Goal: Task Accomplishment & Management: Use online tool/utility

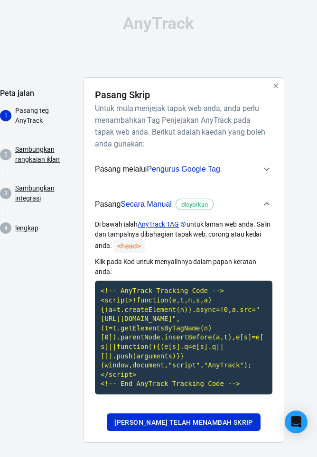
click at [180, 26] on font "AnyTrack" at bounding box center [158, 23] width 71 height 19
click at [161, 222] on font "AnyTrack TAG" at bounding box center [157, 224] width 41 height 8
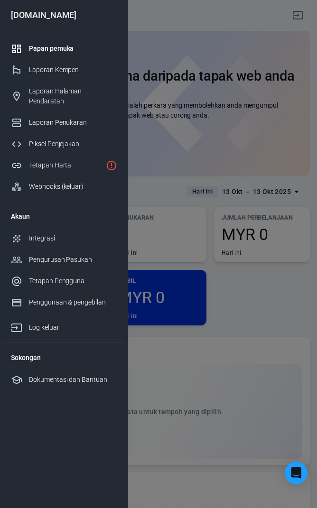
click at [259, 271] on div at bounding box center [158, 254] width 317 height 508
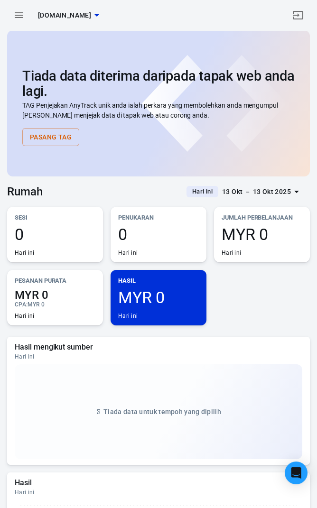
click at [56, 134] on font "Pasang Tag" at bounding box center [51, 137] width 42 height 8
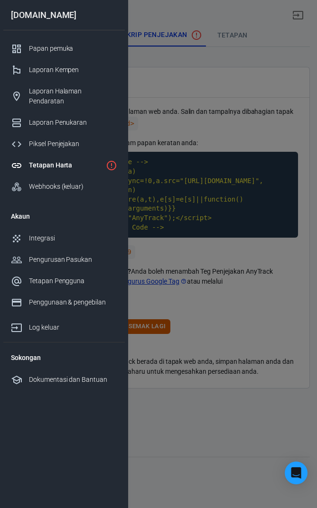
click at [255, 198] on div at bounding box center [158, 254] width 317 height 508
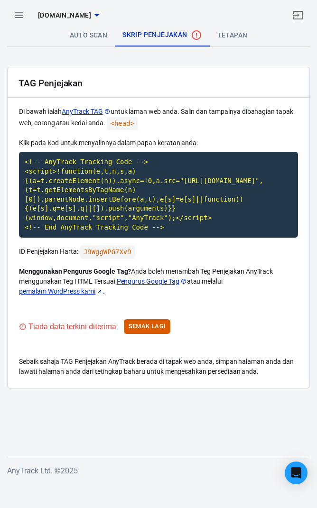
click at [59, 200] on code "<!-- AnyTrack Tracking Code --> <script>!function(e,t,n,s,a){(a=t.createElement…" at bounding box center [158, 195] width 279 height 86
copy code "<!-- AnyTrack Tracking Code --> <script>!function(e,t,n,s,a){(a=t.createElement…"
click at [111, 254] on code "J9WggWPG7Xv9" at bounding box center [107, 252] width 55 height 14
click at [23, 16] on icon "button" at bounding box center [18, 14] width 11 height 11
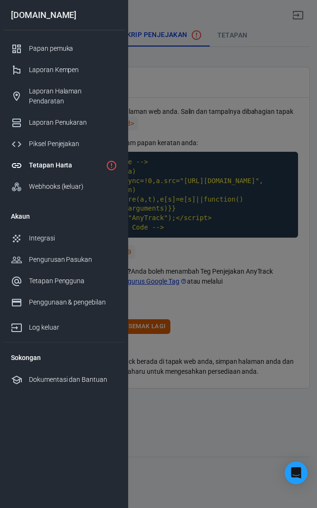
click at [81, 160] on div "Tetapan Harta" at bounding box center [65, 165] width 73 height 10
click at [113, 160] on icon "Hartanah belum dipasang lagi" at bounding box center [111, 165] width 11 height 11
click at [263, 222] on div at bounding box center [158, 254] width 317 height 508
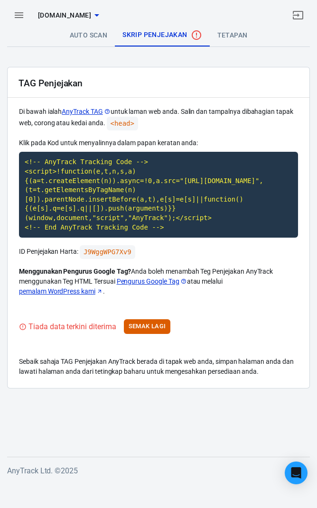
click at [22, 16] on icon "button" at bounding box center [18, 14] width 11 height 11
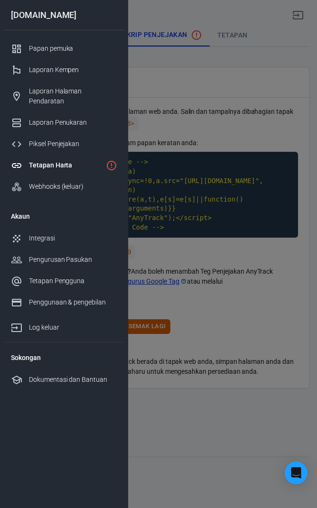
click at [91, 139] on div "Piksel Penjejakan" at bounding box center [73, 144] width 88 height 10
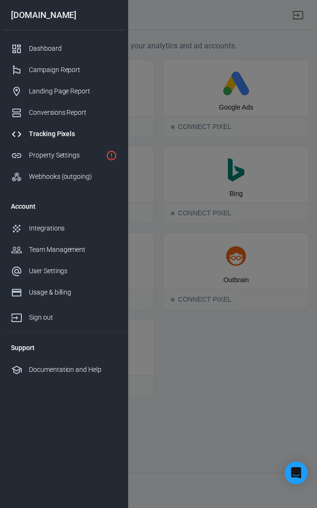
click at [250, 255] on div at bounding box center [158, 254] width 317 height 508
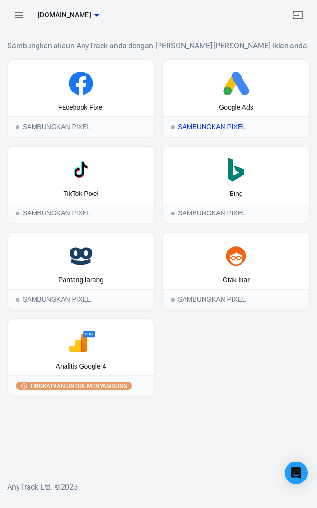
click at [243, 115] on div "Google Ads" at bounding box center [236, 88] width 146 height 56
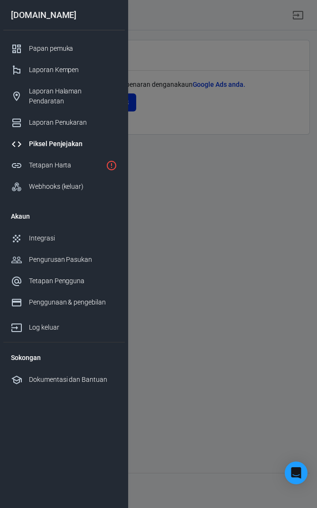
click at [255, 301] on div at bounding box center [158, 254] width 317 height 508
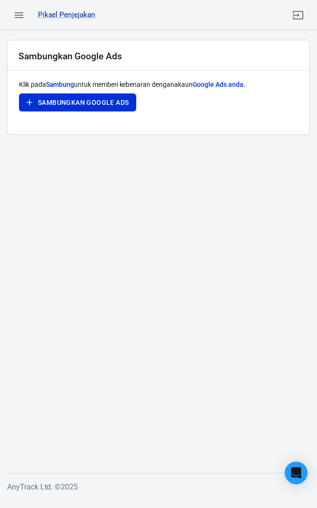
click at [110, 99] on font "Sambungkan Google Ads" at bounding box center [83, 103] width 91 height 8
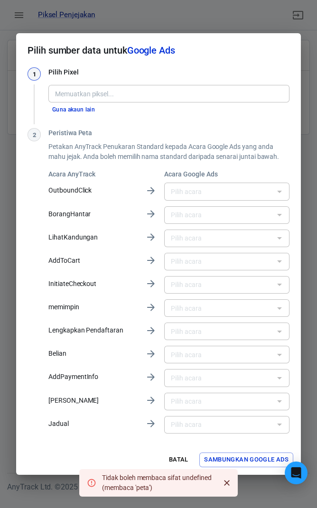
click at [237, 198] on div "​" at bounding box center [226, 191] width 125 height 18
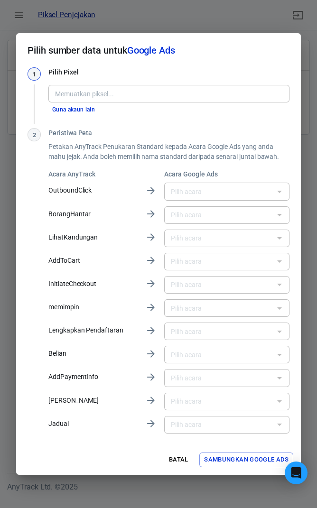
click at [59, 175] on font "Acara AnyTrack" at bounding box center [71, 174] width 47 height 8
click at [57, 194] on font "OutboundClick" at bounding box center [69, 190] width 43 height 8
click at [240, 453] on button "Sambungkan Google Ads" at bounding box center [246, 459] width 94 height 15
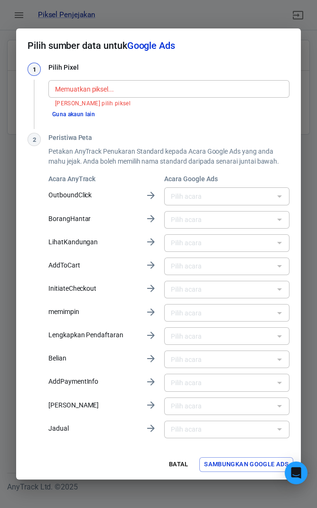
click at [281, 401] on div at bounding box center [279, 405] width 12 height 13
click at [278, 413] on div "​" at bounding box center [226, 406] width 125 height 18
click at [170, 47] on font "Google Ads" at bounding box center [151, 45] width 48 height 11
click at [88, 113] on font "Guna akaun lain" at bounding box center [73, 114] width 43 height 7
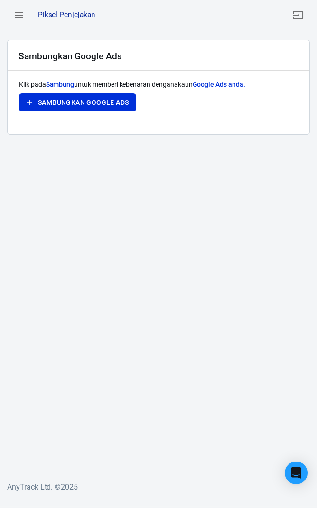
click at [236, 86] on font "Google Ads anda." at bounding box center [218, 85] width 53 height 8
click at [207, 224] on main "Sambungkan Google Ads Klik pada Sambung untuk memberi kebenaran dengan akaun Go…" at bounding box center [158, 249] width 302 height 418
click at [18, 10] on icon "button" at bounding box center [18, 14] width 11 height 11
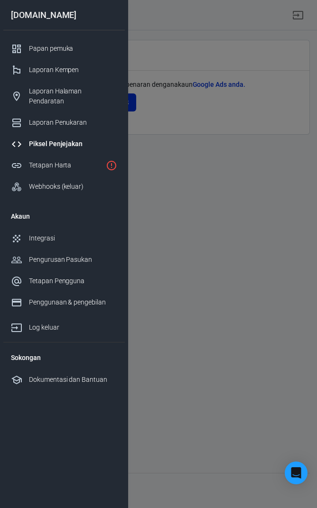
click at [100, 182] on div "Webhooks (keluar)" at bounding box center [73, 187] width 88 height 10
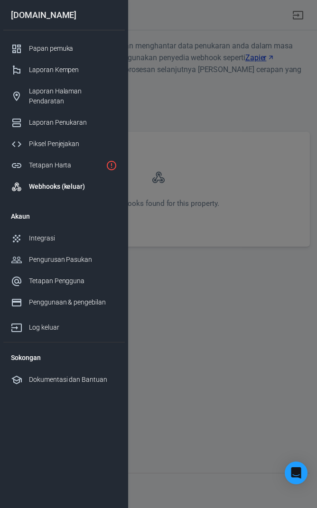
click at [231, 259] on div at bounding box center [158, 254] width 317 height 508
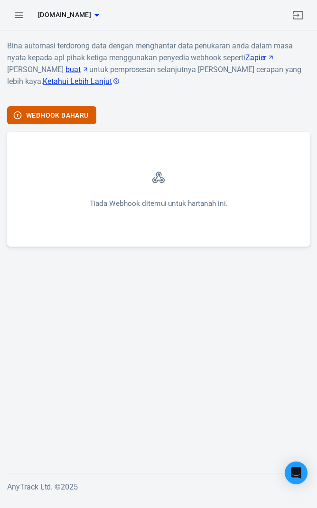
click at [24, 19] on icon "button" at bounding box center [18, 14] width 11 height 11
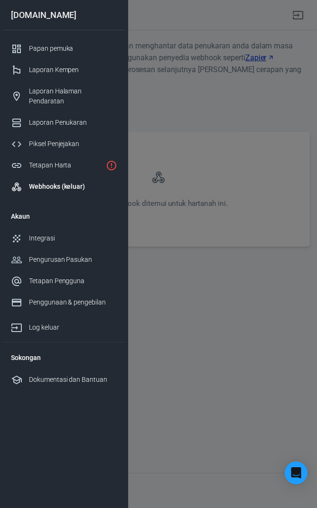
click at [100, 155] on link "Tetapan Harta" at bounding box center [63, 165] width 121 height 21
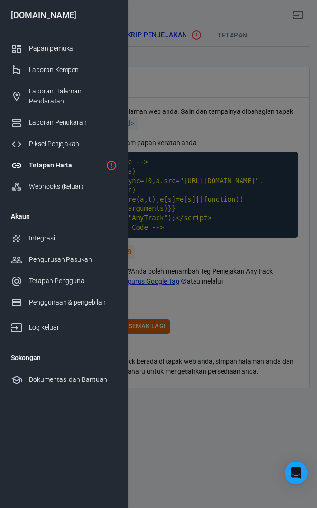
click at [268, 122] on div at bounding box center [158, 254] width 317 height 508
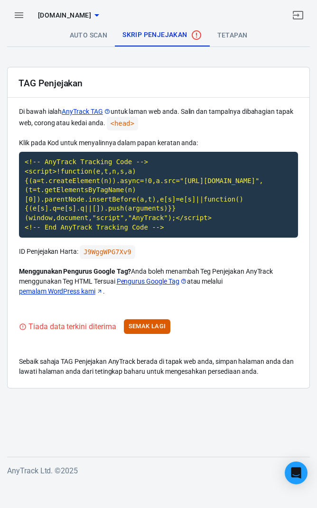
click at [223, 33] on font "tetapan" at bounding box center [232, 35] width 30 height 8
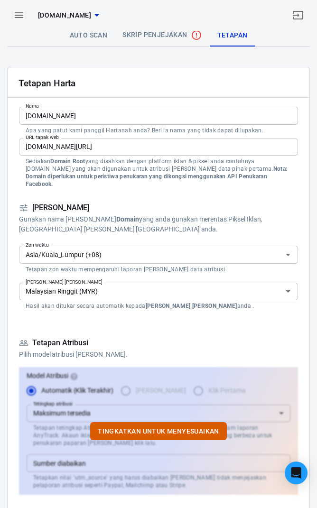
click at [86, 29] on div "[DOMAIN_NAME]" at bounding box center [158, 15] width 317 height 30
click at [100, 32] on font "Auto Scan" at bounding box center [89, 35] width 38 height 8
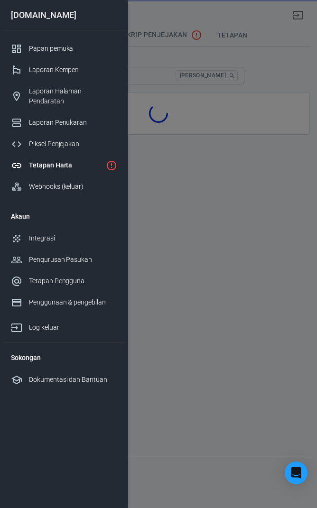
click at [248, 228] on div at bounding box center [158, 254] width 317 height 508
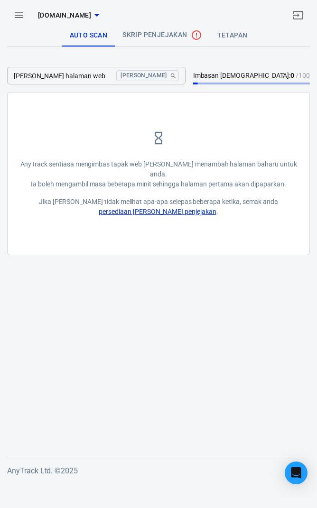
click at [112, 73] on input "[PERSON_NAME] halaman web" at bounding box center [59, 76] width 105 height 18
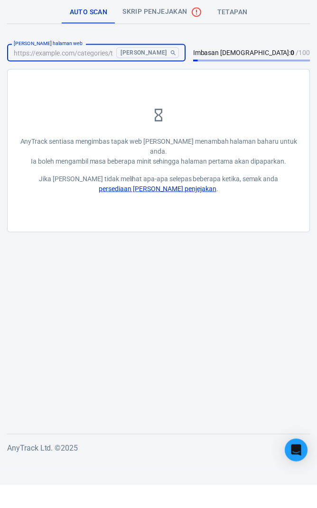
click at [177, 208] on font "persediaan [PERSON_NAME] penjejakan" at bounding box center [157, 212] width 117 height 8
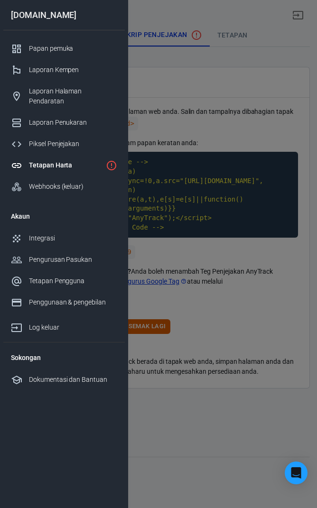
click at [225, 423] on div at bounding box center [158, 254] width 317 height 508
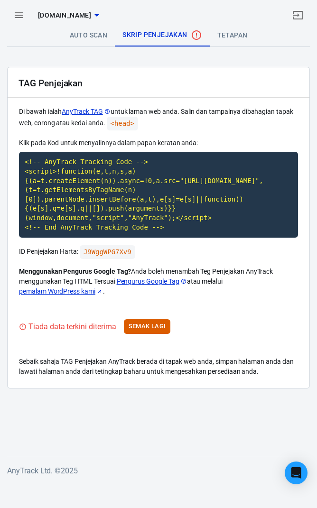
click at [153, 328] on font "Semak Lagi" at bounding box center [146, 325] width 37 height 7
click at [97, 35] on font "Auto Scan" at bounding box center [89, 35] width 38 height 8
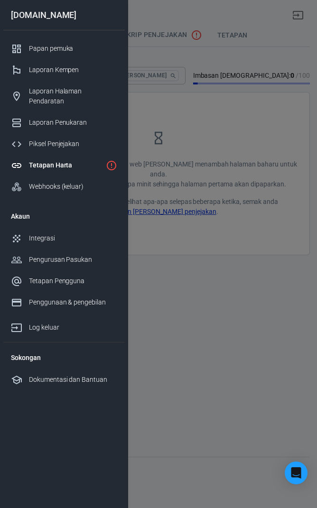
click at [230, 292] on div at bounding box center [158, 254] width 317 height 508
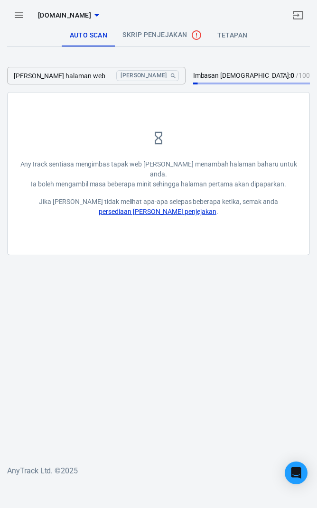
click at [172, 208] on font "persediaan [PERSON_NAME] penjejakan" at bounding box center [157, 212] width 117 height 8
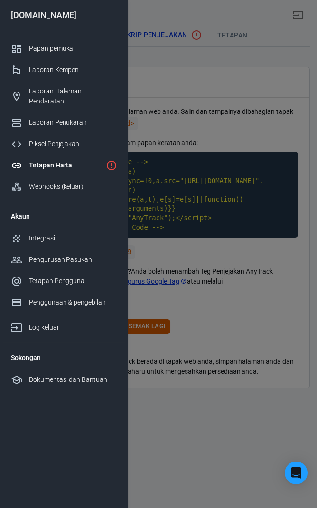
click at [254, 304] on div at bounding box center [158, 254] width 317 height 508
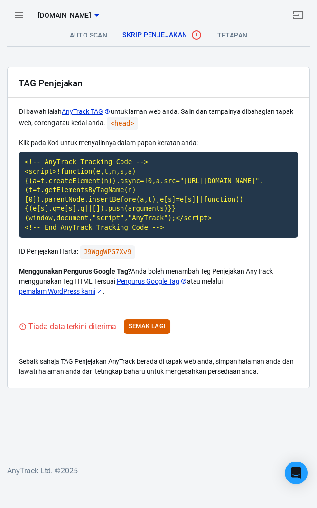
click at [239, 31] on font "tetapan" at bounding box center [232, 35] width 30 height 8
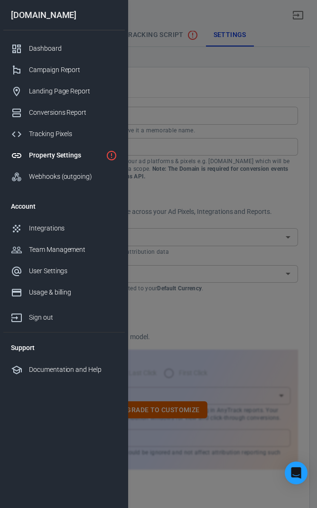
click at [266, 277] on div at bounding box center [158, 254] width 317 height 508
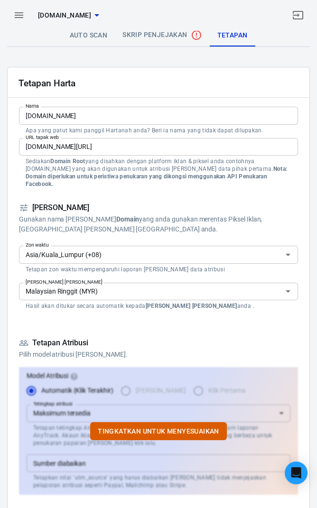
click at [93, 36] on font "Auto Scan" at bounding box center [89, 35] width 38 height 8
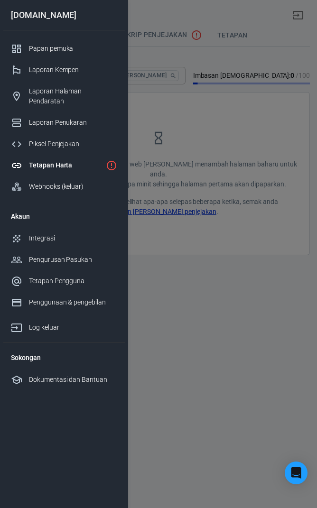
click at [194, 134] on div at bounding box center [158, 254] width 317 height 508
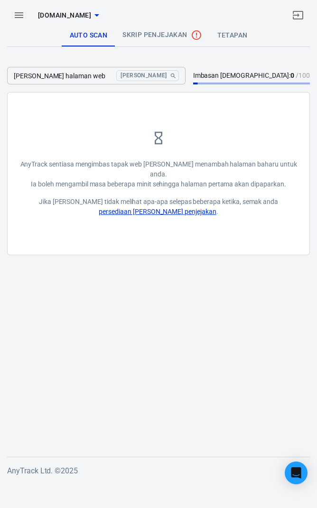
click at [166, 71] on font "[PERSON_NAME]" at bounding box center [143, 76] width 46 height 10
click at [112, 75] on input "[PERSON_NAME] halaman web" at bounding box center [59, 76] width 105 height 18
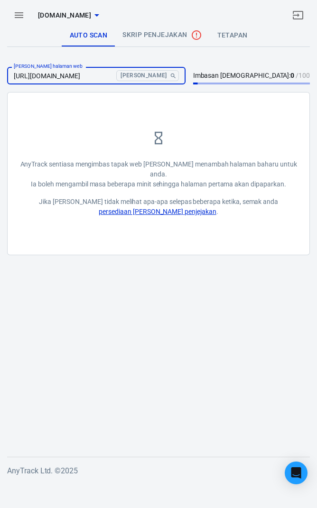
scroll to position [0, 23]
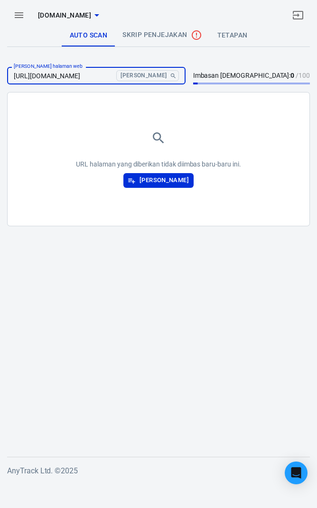
type input "[URL][DOMAIN_NAME]"
click at [184, 180] on font "[PERSON_NAME]" at bounding box center [163, 179] width 49 height 7
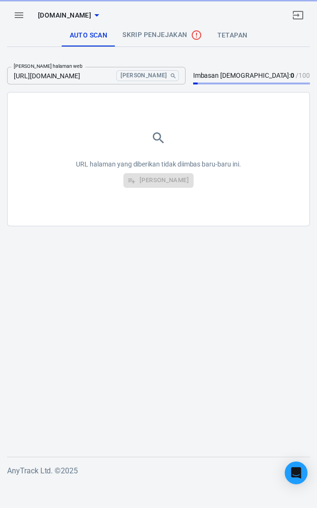
scroll to position [0, 0]
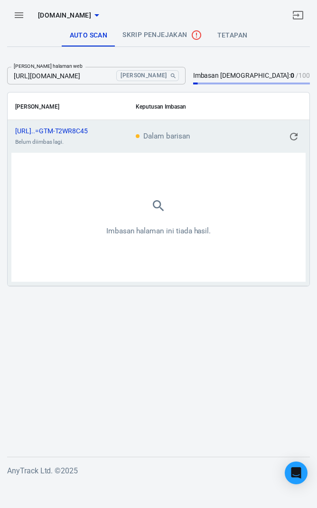
click at [88, 131] on font "[URL]..=GTM-T2WR8C45" at bounding box center [51, 131] width 73 height 8
click at [295, 137] on icon "kandungan boleh tatal" at bounding box center [293, 136] width 11 height 11
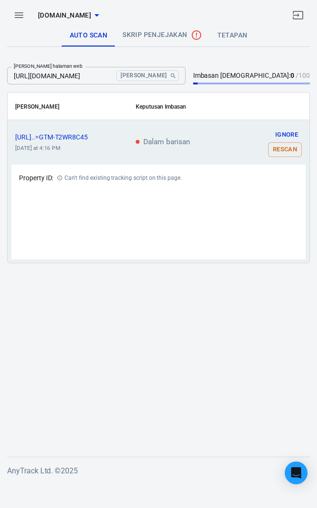
click at [289, 134] on button "Ignore" at bounding box center [286, 135] width 30 height 15
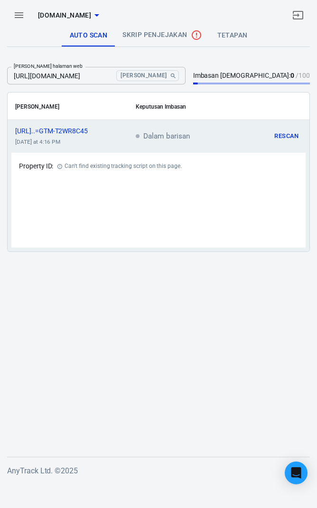
click at [191, 174] on div "Property ID: Can't find existing tracking script on this page." at bounding box center [158, 200] width 294 height 95
click at [168, 168] on div "Can't find existing tracking script on this page." at bounding box center [122, 166] width 117 height 12
click at [88, 129] on font "[URL]..=GTM-T2WR8C45" at bounding box center [51, 131] width 73 height 8
click at [176, 77] on icon "Cari" at bounding box center [173, 76] width 7 height 7
click at [180, 132] on font "Dalam barisan" at bounding box center [166, 136] width 46 height 9
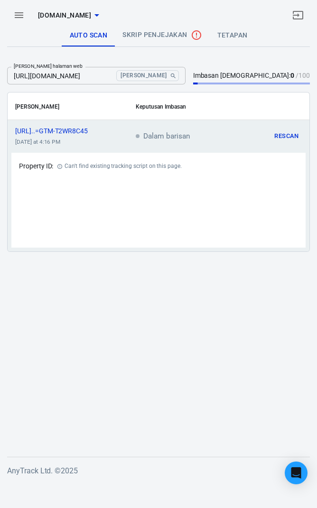
click at [52, 128] on font "[URL]..=GTM-T2WR8C45" at bounding box center [51, 131] width 73 height 8
click at [59, 73] on input "[URL][DOMAIN_NAME]" at bounding box center [59, 76] width 105 height 18
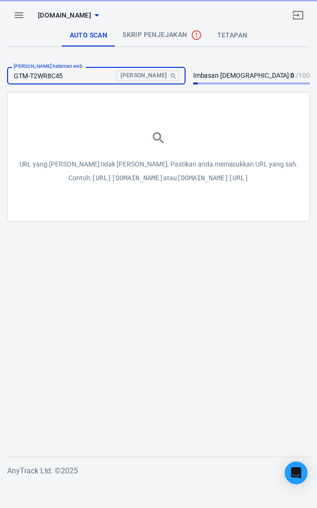
click at [176, 76] on icon "Cari" at bounding box center [173, 76] width 7 height 7
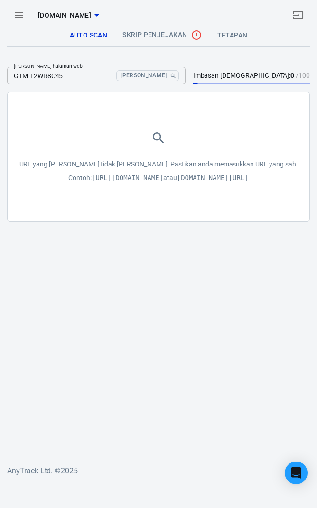
click at [112, 74] on input "GTM-T2WR8C45" at bounding box center [59, 76] width 105 height 18
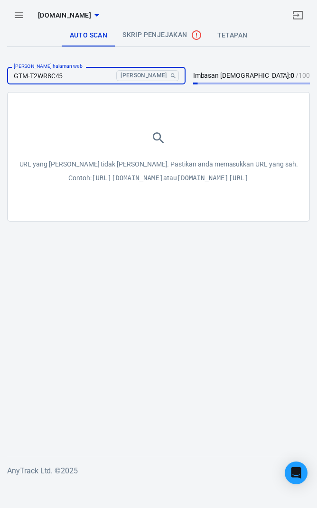
click at [116, 70] on button "[PERSON_NAME]" at bounding box center [147, 75] width 62 height 11
type input "G"
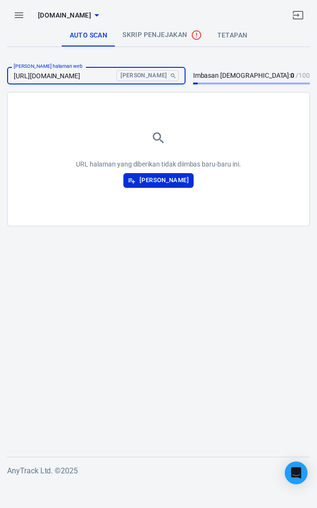
click at [177, 182] on font "[PERSON_NAME]" at bounding box center [163, 179] width 49 height 7
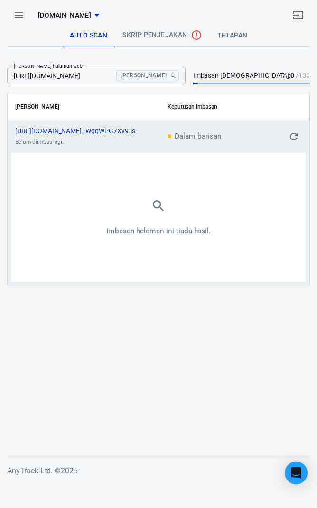
click at [116, 130] on font "[URL][DOMAIN_NAME]..WggWPG7Xv9.js" at bounding box center [75, 131] width 120 height 8
click at [150, 130] on icon "kandungan boleh tatal" at bounding box center [148, 131] width 4 height 4
click at [178, 76] on button "[PERSON_NAME]" at bounding box center [147, 75] width 62 height 11
click at [112, 78] on input "[URL][DOMAIN_NAME]" at bounding box center [59, 76] width 105 height 18
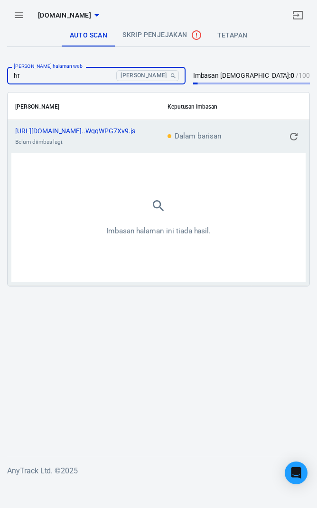
type input "h"
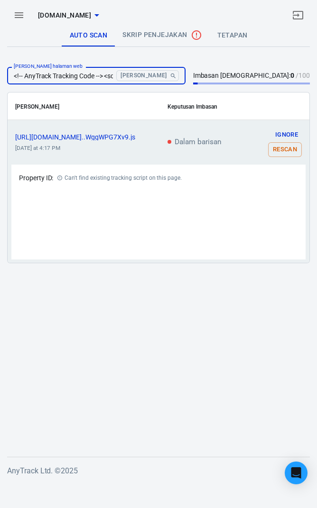
scroll to position [0, 842]
type input "<!-- AnyTrack Tracking Code --> <script>!function(e,t,n,s,a){(a=t.createElement…"
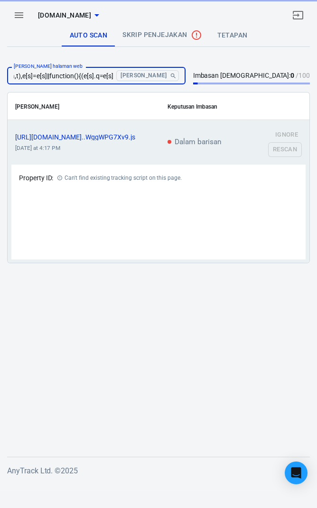
click at [19, 77] on input "<!-- AnyTrack Tracking Code --> <script>!function(e,t,n,s,a){(a=t.createElement…" at bounding box center [59, 76] width 105 height 18
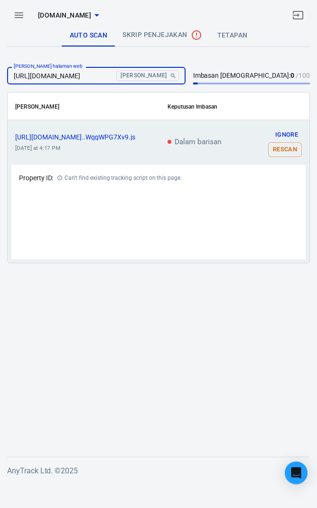
scroll to position [0, 23]
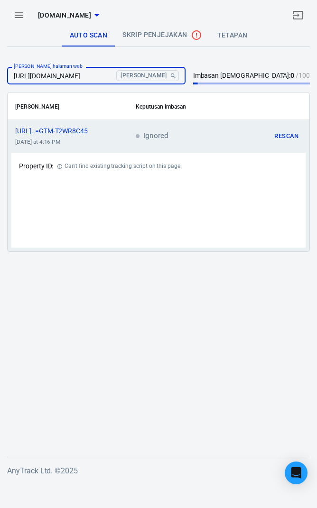
click at [176, 76] on icon "Cari" at bounding box center [173, 76] width 7 height 7
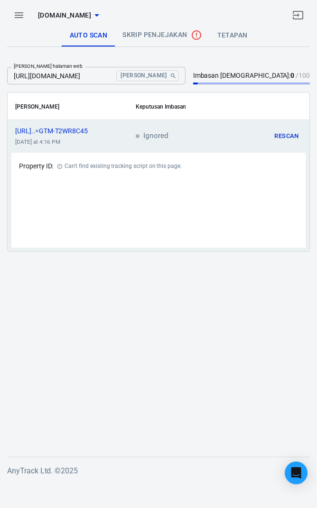
scroll to position [0, 0]
click at [112, 75] on input "[URL][DOMAIN_NAME]" at bounding box center [59, 76] width 105 height 18
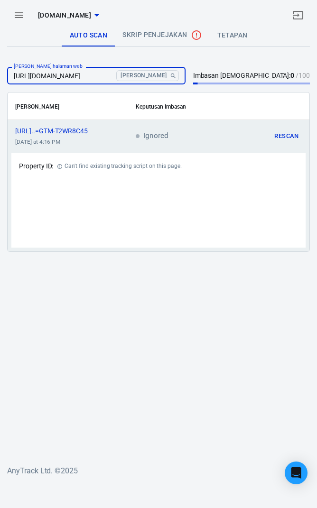
click at [116, 70] on button "[PERSON_NAME]" at bounding box center [147, 75] width 62 height 11
click at [166, 76] on font "[PERSON_NAME]" at bounding box center [143, 75] width 46 height 7
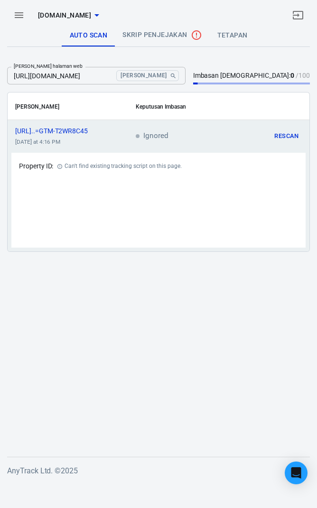
scroll to position [0, 23]
click at [112, 76] on input "[URL][DOMAIN_NAME]" at bounding box center [59, 76] width 105 height 18
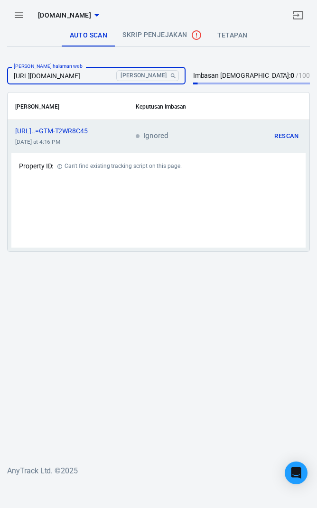
scroll to position [0, 24]
click at [116, 70] on button "[PERSON_NAME]" at bounding box center [147, 75] width 62 height 11
type input "[URL][DOMAIN_NAME]"
click at [112, 74] on input "[URL][DOMAIN_NAME]" at bounding box center [59, 76] width 105 height 18
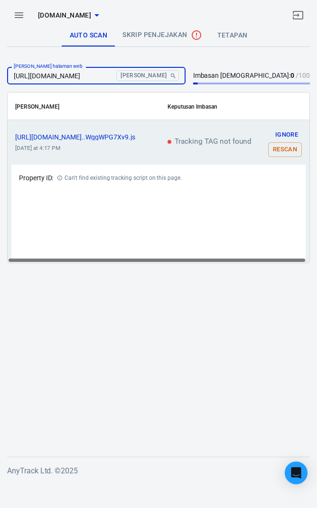
click at [90, 73] on input "[URL][DOMAIN_NAME]" at bounding box center [59, 76] width 105 height 18
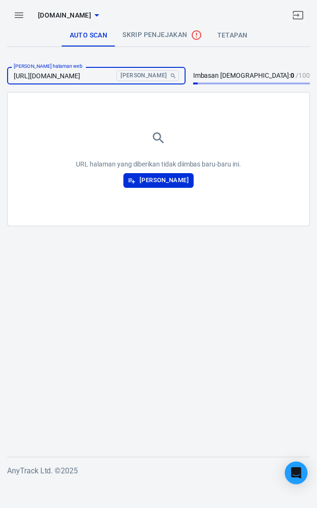
click at [112, 74] on input "[URL][DOMAIN_NAME]" at bounding box center [59, 76] width 105 height 18
type input "[URL][DOMAIN_NAME]"
click at [187, 183] on font "[PERSON_NAME]" at bounding box center [163, 179] width 49 height 7
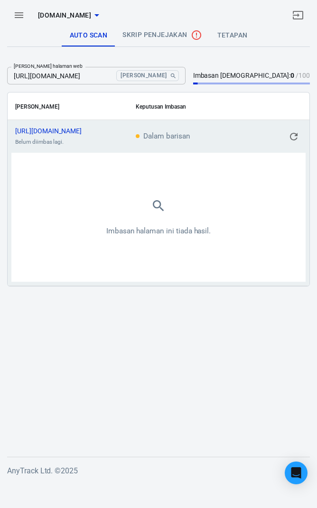
click at [25, 130] on font "[URL][DOMAIN_NAME]" at bounding box center [48, 131] width 66 height 8
click at [98, 132] on icon "kandungan boleh tatal" at bounding box center [95, 131] width 6 height 6
click at [234, 43] on link "tetapan" at bounding box center [233, 35] width 46 height 23
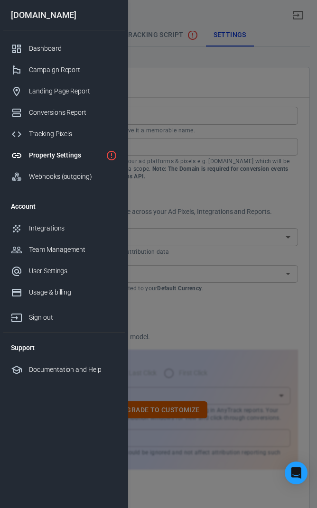
click at [223, 35] on div at bounding box center [158, 254] width 317 height 508
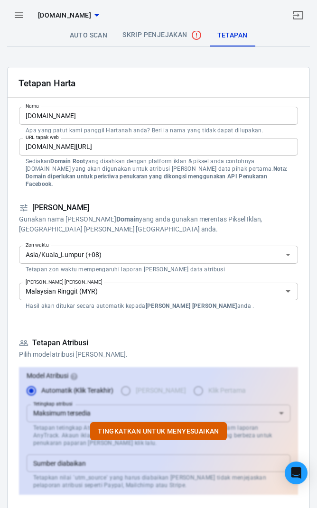
click at [88, 36] on font "Auto Scan" at bounding box center [89, 35] width 38 height 8
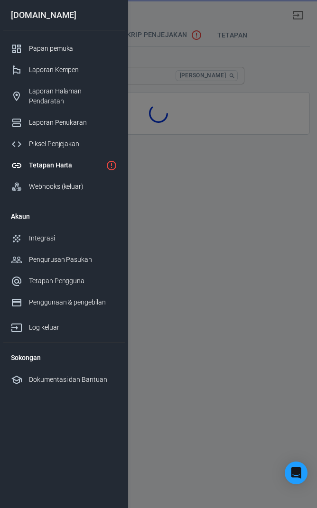
click at [88, 160] on div "Tetapan Harta" at bounding box center [65, 165] width 73 height 10
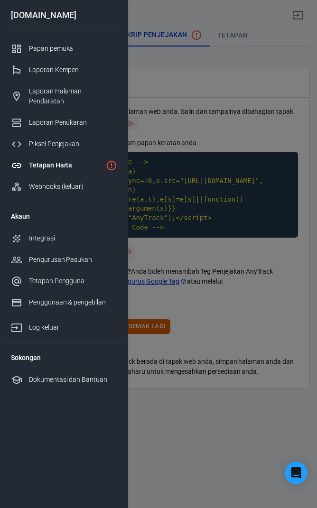
click at [228, 244] on div at bounding box center [158, 254] width 317 height 508
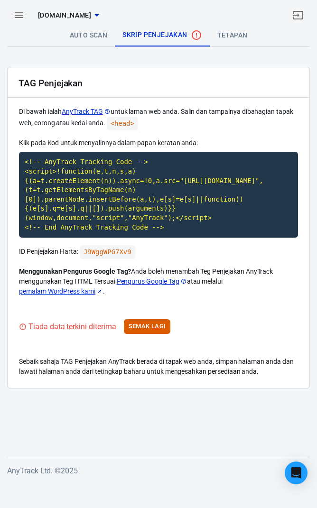
click at [73, 13] on font "[DOMAIN_NAME]" at bounding box center [64, 15] width 53 height 8
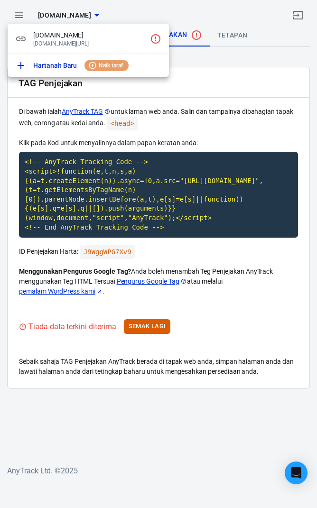
click at [150, 41] on icon "Klik untuk menyediakan skrip penjejakan" at bounding box center [155, 38] width 11 height 11
click at [72, 40] on font "[DOMAIN_NAME][URL]" at bounding box center [60, 43] width 55 height 7
click at [192, 84] on div at bounding box center [158, 254] width 317 height 508
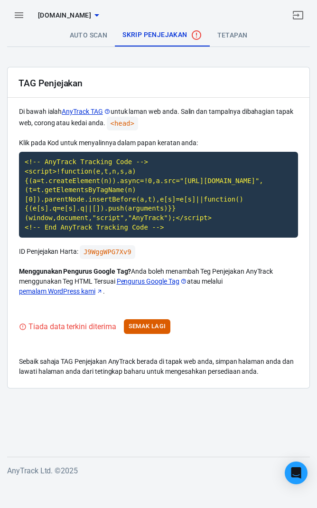
click at [126, 251] on code "J9WggWPG7Xv9" at bounding box center [107, 252] width 55 height 14
click at [127, 252] on code "J9WggWPG7Xv9" at bounding box center [107, 252] width 55 height 14
click at [172, 192] on code "<!-- AnyTrack Tracking Code --> <script>!function(e,t,n,s,a){(a=t.createElement…" at bounding box center [158, 195] width 279 height 86
click at [144, 210] on code "<!-- AnyTrack Tracking Code --> <script>!function(e,t,n,s,a){(a=t.createElement…" at bounding box center [158, 195] width 279 height 86
click at [234, 187] on code "<!-- AnyTrack Tracking Code --> <script>!function(e,t,n,s,a){(a=t.createElement…" at bounding box center [158, 195] width 279 height 86
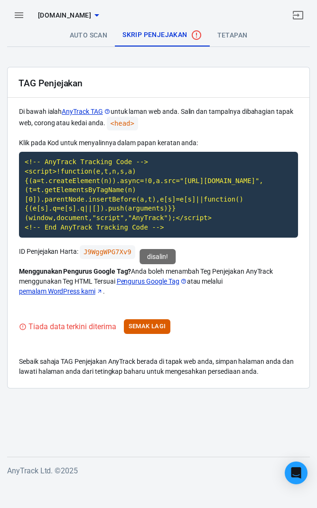
click at [163, 325] on font "Semak Lagi" at bounding box center [146, 325] width 37 height 7
click at [106, 35] on font "Auto Scan" at bounding box center [89, 35] width 38 height 8
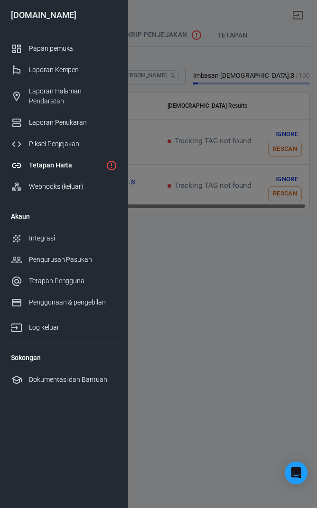
click at [188, 77] on div at bounding box center [158, 254] width 317 height 508
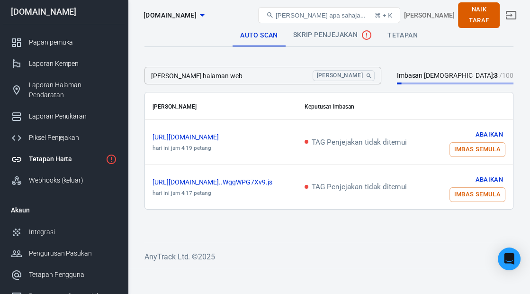
click at [316, 248] on footer "AnyTrack Ltd. © 2025" at bounding box center [329, 253] width 369 height 20
click at [246, 180] on font "[URL][DOMAIN_NAME]..WggWPG7Xv9.js" at bounding box center [213, 182] width 120 height 8
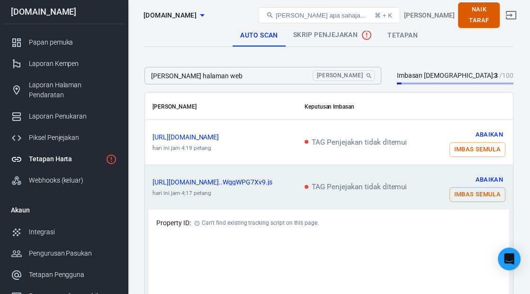
click at [219, 137] on font "[URL][DOMAIN_NAME]" at bounding box center [186, 137] width 66 height 8
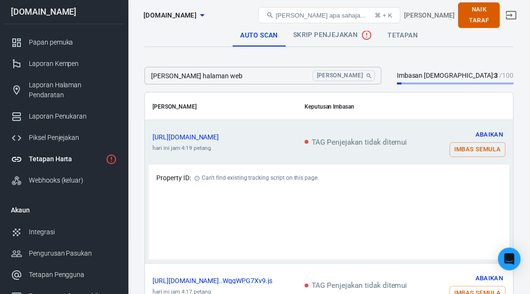
click at [316, 192] on div "Property ID: Can't find existing tracking script on this page." at bounding box center [329, 211] width 361 height 95
click at [316, 181] on div "Can't find existing tracking script on this page." at bounding box center [260, 178] width 117 height 12
click at [316, 179] on div "Property ID: Can't find existing tracking script on this page." at bounding box center [329, 178] width 346 height 12
click at [316, 75] on icon "Cari" at bounding box center [369, 76] width 7 height 7
click at [301, 76] on input "[PERSON_NAME] halaman web" at bounding box center [227, 76] width 164 height 18
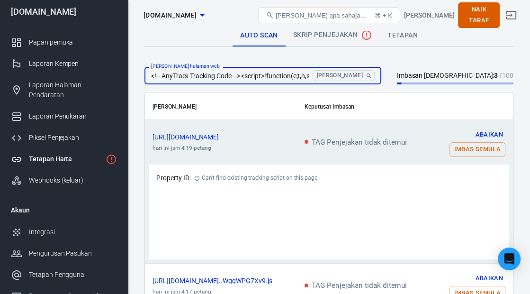
scroll to position [0, 822]
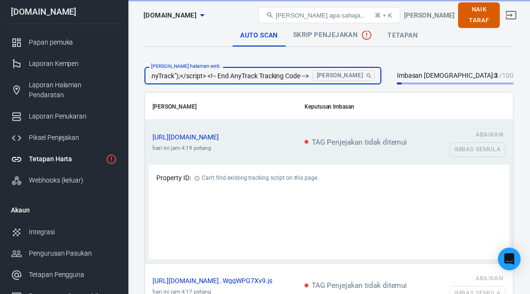
click at [316, 79] on button "[PERSON_NAME]" at bounding box center [344, 75] width 62 height 11
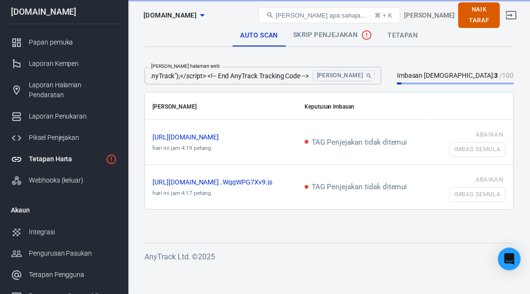
scroll to position [0, 0]
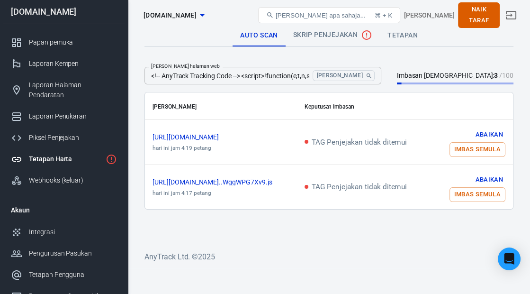
click at [298, 74] on input "<!-- AnyTrack Tracking Code --> <script>!function(e,t,n,s,a){(a=t.createElement…" at bounding box center [227, 76] width 164 height 18
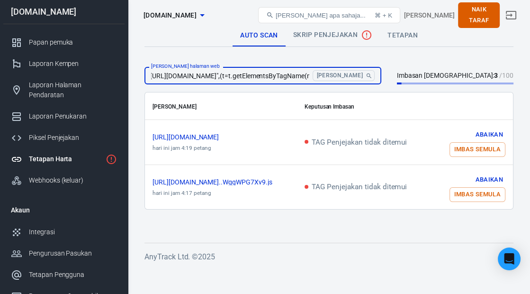
scroll to position [0, 287]
type input "<!-- AnyTrack Tracking Code --> <script>!function(e,t,n,s,a){(a=t.createElement…"
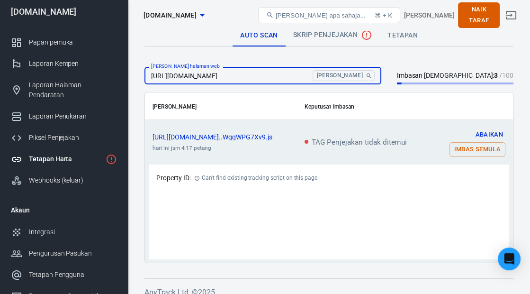
click at [316, 80] on font "[PERSON_NAME]" at bounding box center [340, 76] width 46 height 10
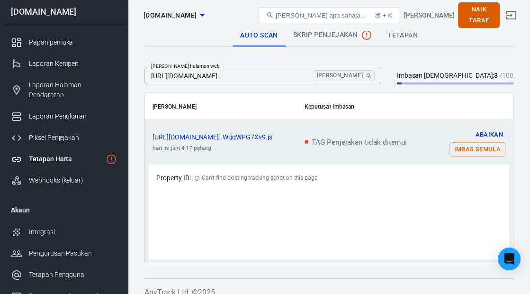
click at [309, 77] on input "[URL][DOMAIN_NAME]" at bounding box center [227, 76] width 164 height 18
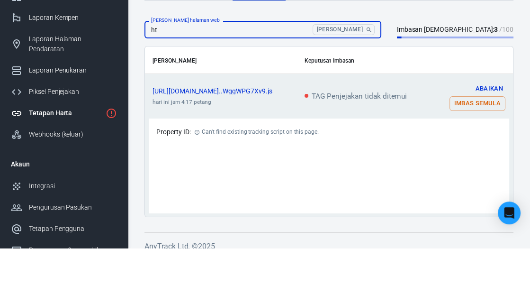
type input "h"
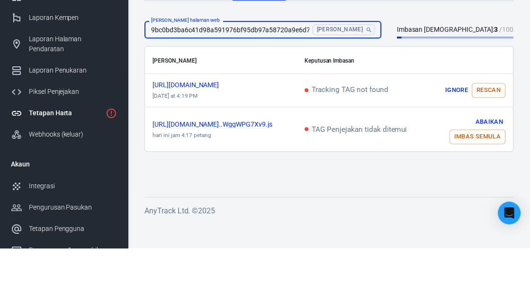
scroll to position [0, 41]
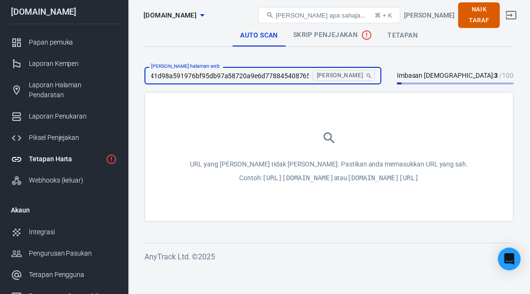
type input "9bc0bd3ba6c41d98a591976bf95db97a58720a9e6d778845408765c3fafad69d"
click at [316, 76] on icon "Cari" at bounding box center [369, 76] width 7 height 7
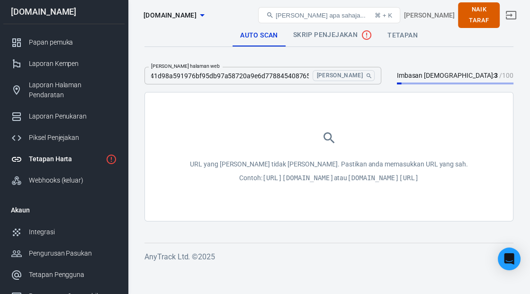
scroll to position [0, 0]
click at [300, 78] on input "9bc0bd3ba6c41d98a591976bf95db97a58720a9e6d778845408765c3fafad69d" at bounding box center [227, 76] width 164 height 18
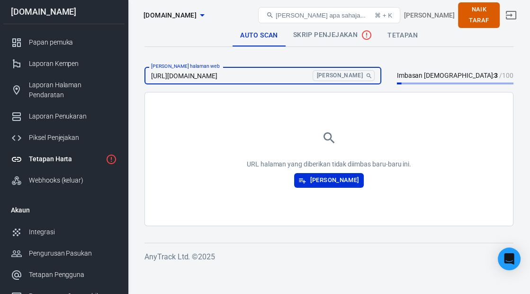
click at [171, 67] on font "[PERSON_NAME] halaman web" at bounding box center [185, 67] width 69 height 6
click at [171, 67] on input "[URL][DOMAIN_NAME]" at bounding box center [227, 76] width 164 height 18
click at [177, 79] on input "[URL][DOMAIN_NAME]" at bounding box center [227, 76] width 164 height 18
click at [175, 77] on input "[URL][DOMAIN_NAME]" at bounding box center [227, 76] width 164 height 18
click at [182, 73] on input "[URL][DOMAIN_NAME]" at bounding box center [227, 76] width 164 height 18
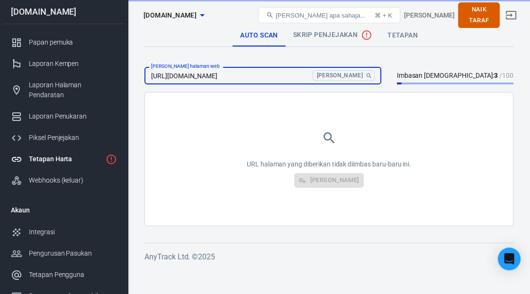
click at [246, 73] on input "[URL][DOMAIN_NAME]" at bounding box center [227, 76] width 164 height 18
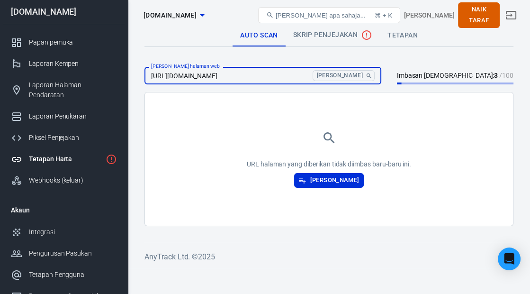
type input "[URL][DOMAIN_NAME]"
click at [313, 70] on button "[PERSON_NAME]" at bounding box center [344, 75] width 62 height 11
click at [316, 74] on icon "Cari" at bounding box center [369, 76] width 7 height 7
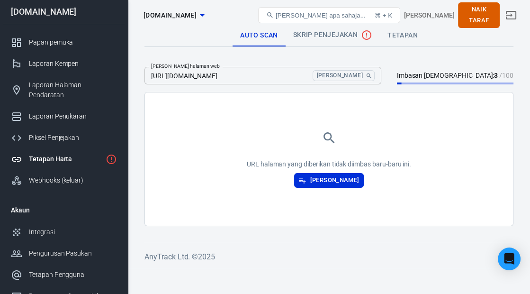
click at [316, 173] on button "[PERSON_NAME]" at bounding box center [329, 180] width 70 height 15
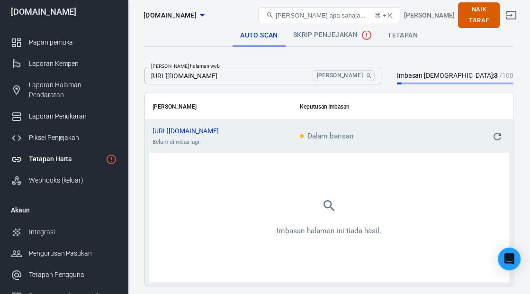
click at [219, 130] on font "[URL][DOMAIN_NAME]" at bounding box center [186, 131] width 66 height 8
click at [228, 130] on icon "salinan" at bounding box center [225, 131] width 6 height 6
click at [316, 77] on font "[PERSON_NAME]" at bounding box center [340, 75] width 46 height 7
click at [316, 40] on span "Skrip Penjejakan" at bounding box center [332, 34] width 79 height 11
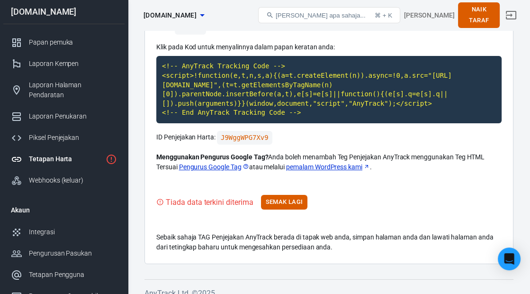
scroll to position [101, 0]
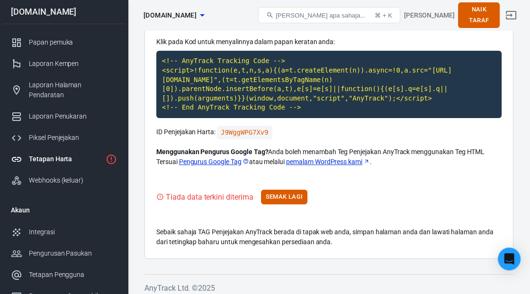
click at [298, 200] on font "Semak Lagi" at bounding box center [284, 196] width 37 height 7
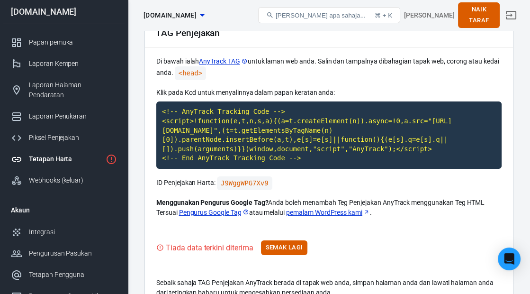
scroll to position [53, 0]
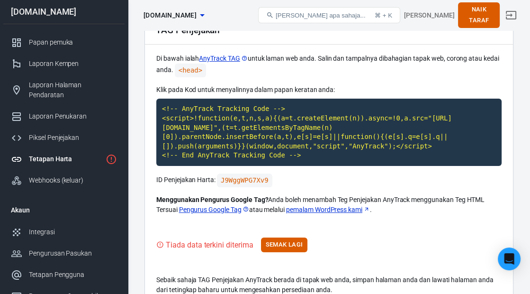
click at [264, 187] on code "J9WggWPG7Xv9" at bounding box center [244, 180] width 55 height 14
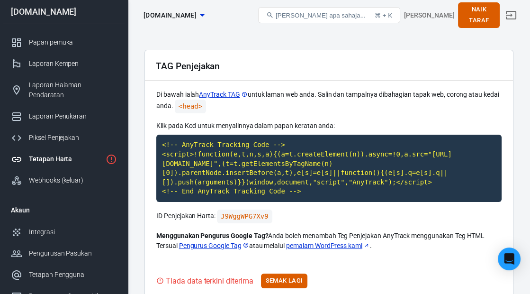
scroll to position [115, 0]
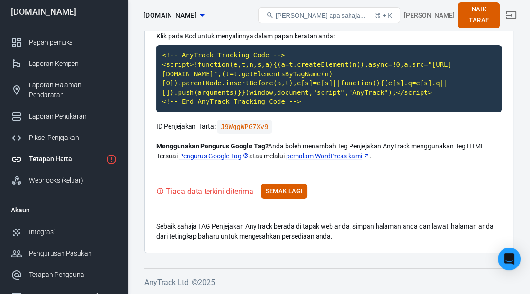
click at [316, 89] on code "<!-- AnyTrack Tracking Code --> <script>!function(e,t,n,s,a){(a=t.createElement…" at bounding box center [329, 78] width 346 height 67
click at [316, 87] on code "<!-- AnyTrack Tracking Code --> <script>!function(e,t,n,s,a){(a=t.createElement…" at bounding box center [329, 78] width 346 height 67
click at [192, 54] on code "<!-- AnyTrack Tracking Code --> <script>!function(e,t,n,s,a){(a=t.createElement…" at bounding box center [329, 78] width 346 height 67
click at [271, 76] on code "<!-- AnyTrack Tracking Code --> <script>!function(e,t,n,s,a){(a=t.createElement…" at bounding box center [329, 78] width 346 height 67
click at [184, 85] on code "<!-- AnyTrack Tracking Code --> <script>!function(e,t,n,s,a){(a=t.createElement…" at bounding box center [329, 78] width 346 height 67
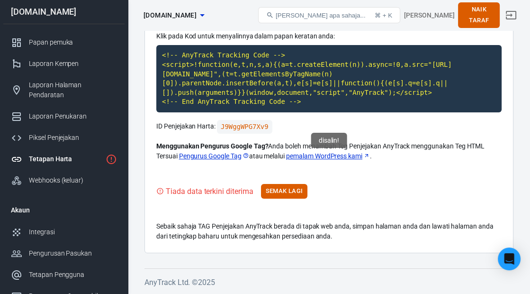
click at [263, 129] on code "J9WggWPG7Xv9" at bounding box center [244, 127] width 55 height 14
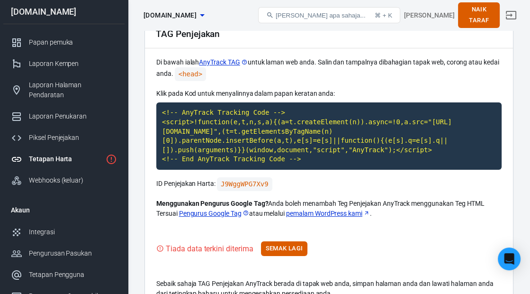
scroll to position [48, 0]
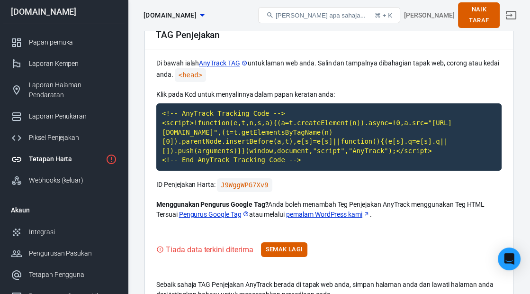
click at [182, 75] on code "<head>" at bounding box center [190, 75] width 31 height 14
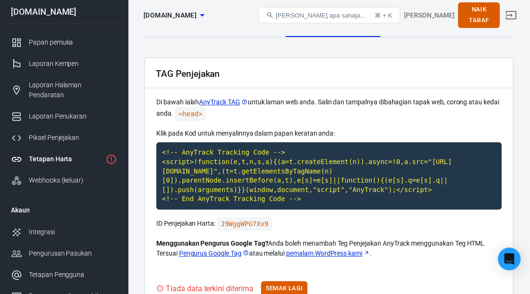
scroll to position [7, 0]
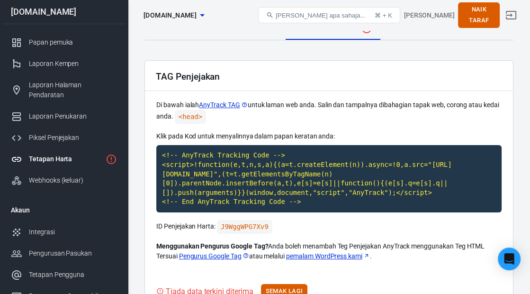
click at [242, 108] on icon at bounding box center [244, 105] width 7 height 7
click at [245, 104] on icon at bounding box center [244, 105] width 7 height 7
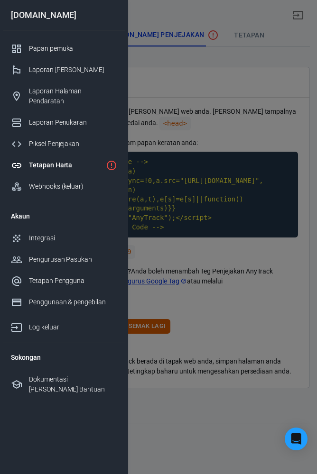
click at [256, 209] on div at bounding box center [158, 237] width 317 height 474
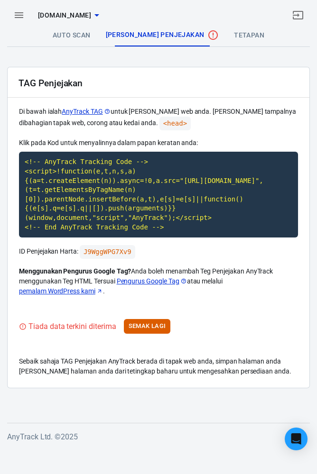
click at [60, 190] on code "<!-- AnyTrack Tracking Code --> <script>!function(e,t,n,s,a){(a=t.createElement…" at bounding box center [158, 195] width 279 height 86
copy code "<!-- AnyTrack Tracking Code --> <script>!function(e,t,n,s,a){(a=t.createElement…"
click at [160, 194] on code "<!-- AnyTrack Tracking Code --> <script>!function(e,t,n,s,a){(a=t.createElement…" at bounding box center [158, 195] width 279 height 86
click at [31, 184] on code "<!-- AnyTrack Tracking Code --> <script>!function(e,t,n,s,a){(a=t.createElement…" at bounding box center [158, 195] width 279 height 86
click at [125, 248] on code "J9WggWPG7Xv9" at bounding box center [107, 252] width 55 height 14
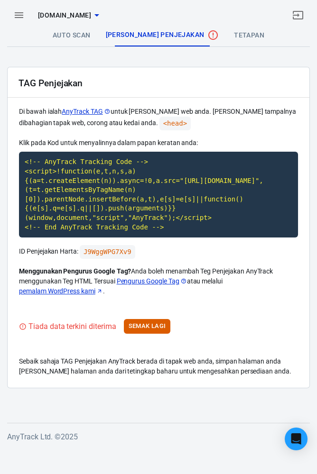
click at [125, 256] on code "J9WggWPG7Xv9" at bounding box center [107, 252] width 55 height 14
click at [117, 250] on code "J9WggWPG7Xv9" at bounding box center [107, 252] width 55 height 14
click at [210, 184] on code "<!-- AnyTrack Tracking Code --> <script>!function(e,t,n,s,a){(a=t.createElement…" at bounding box center [158, 195] width 279 height 86
